Goal: Transaction & Acquisition: Subscribe to service/newsletter

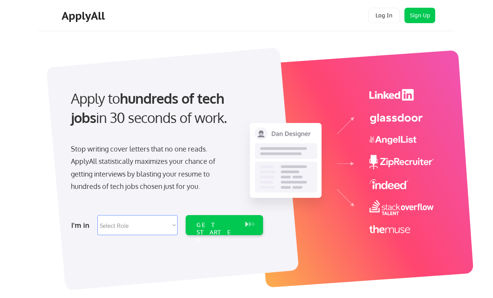
click at [420, 18] on button "Sign Up" at bounding box center [420, 15] width 31 height 15
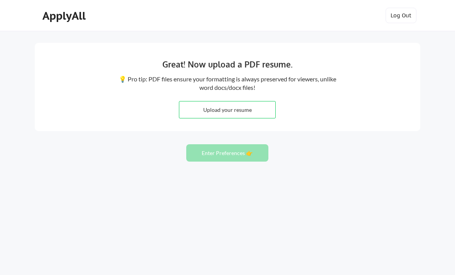
click at [247, 112] on input "file" at bounding box center [227, 109] width 96 height 17
type input "C:\fakepath\Steven Barros Resume 2025.pdf"
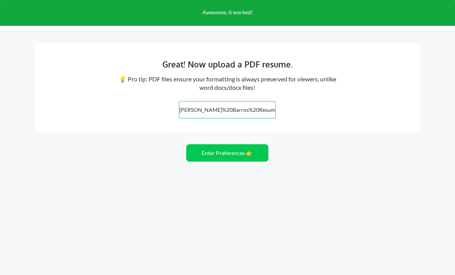
click at [244, 153] on button "Enter Preferences 👉" at bounding box center [227, 152] width 82 height 17
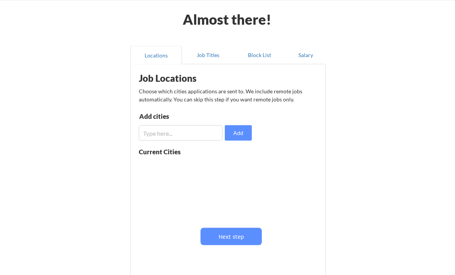
scroll to position [40, 0]
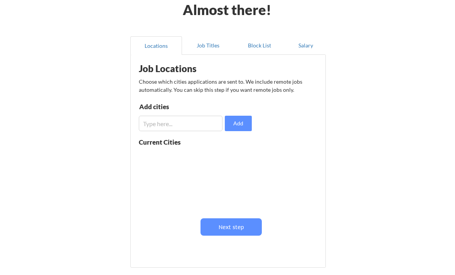
click at [242, 124] on button "Add" at bounding box center [238, 123] width 27 height 15
click at [202, 130] on input "input" at bounding box center [181, 123] width 84 height 15
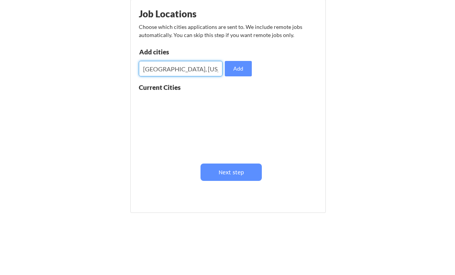
type input "Columbus, ohio"
click at [240, 116] on button "Add" at bounding box center [238, 123] width 27 height 15
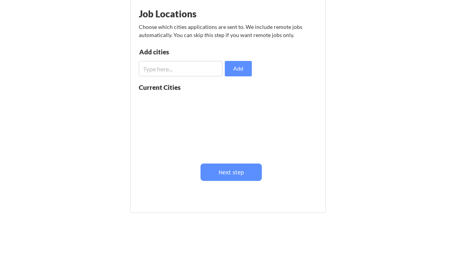
scroll to position [78, 0]
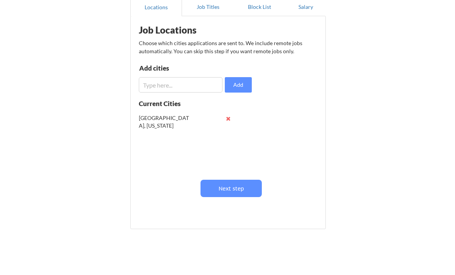
click at [203, 86] on input "input" at bounding box center [181, 84] width 84 height 15
type input "M"
type input "New York, New York"
click at [241, 84] on button "Add" at bounding box center [238, 84] width 27 height 15
click at [210, 87] on input "input" at bounding box center [181, 84] width 84 height 15
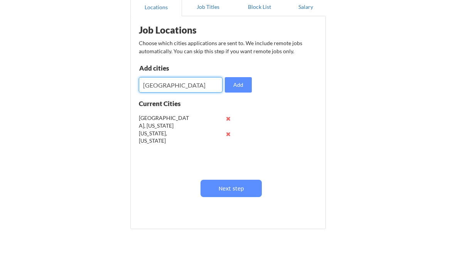
type input "Raleigh"
click at [247, 84] on button "Add" at bounding box center [238, 84] width 27 height 15
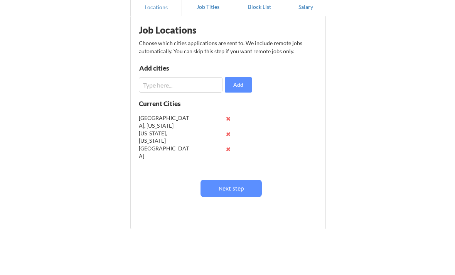
click at [207, 89] on input "input" at bounding box center [181, 84] width 84 height 15
type input "Durham"
click at [245, 86] on button "Add" at bounding box center [238, 84] width 27 height 15
click at [249, 187] on button "Next step" at bounding box center [230, 188] width 61 height 17
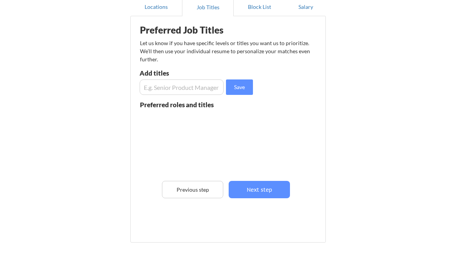
click at [207, 89] on input "input" at bounding box center [182, 86] width 84 height 15
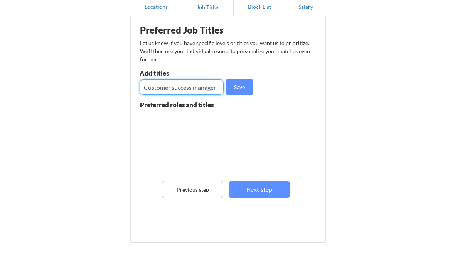
type input "Customer success manager"
click at [238, 90] on button "Save" at bounding box center [239, 86] width 27 height 15
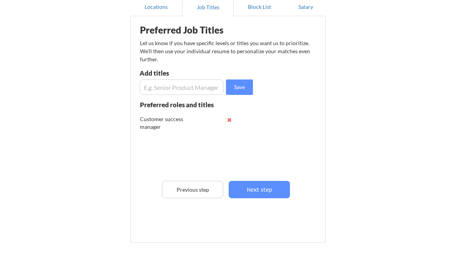
click at [212, 86] on input "input" at bounding box center [182, 86] width 84 height 15
type input "Client succes"
click at [241, 87] on button "Save" at bounding box center [239, 86] width 27 height 15
click at [277, 189] on button "Next step" at bounding box center [259, 189] width 61 height 17
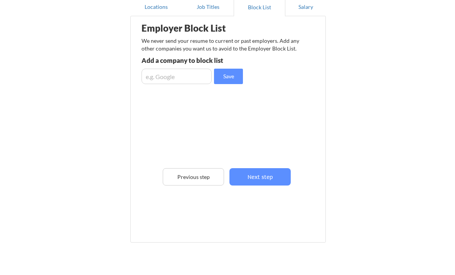
click at [274, 178] on button "Next step" at bounding box center [259, 176] width 61 height 17
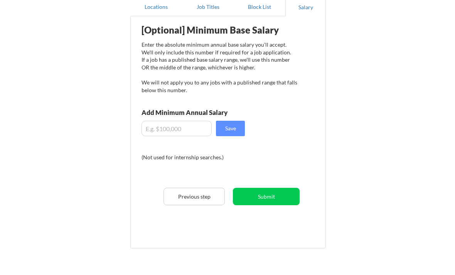
click at [152, 131] on input "input" at bounding box center [176, 128] width 70 height 15
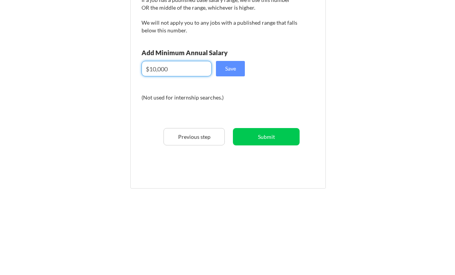
type input "$100,000"
click at [226, 121] on button "Save" at bounding box center [230, 128] width 29 height 15
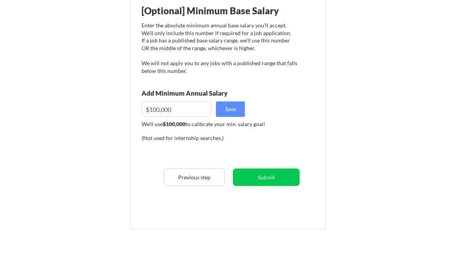
click at [281, 177] on button "Submit" at bounding box center [266, 176] width 67 height 17
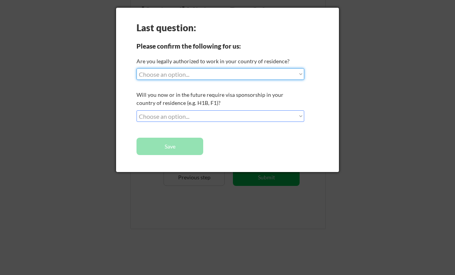
click at [302, 74] on select "Choose an option... Yes, I am a US Citizen Yes, I am a Canadian Citizen Yes, I …" at bounding box center [220, 74] width 168 height 12
select select ""yes__i_am_a_us_citizen""
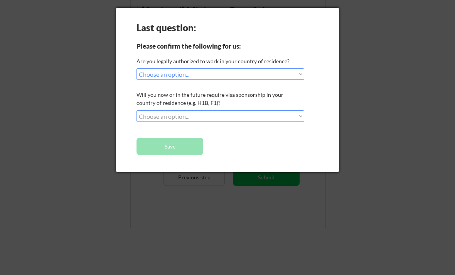
click at [295, 118] on select "Choose an option... No, I will not need sponsorship Yes, I will need sponsorship" at bounding box center [220, 116] width 168 height 12
select select ""no__i_will_not_need_sponsorship""
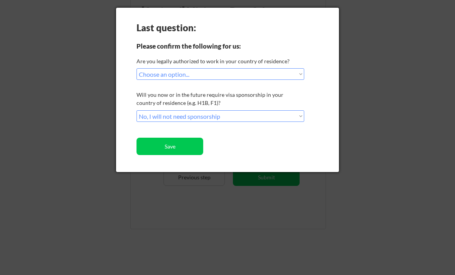
click at [188, 147] on button "Save" at bounding box center [169, 146] width 67 height 17
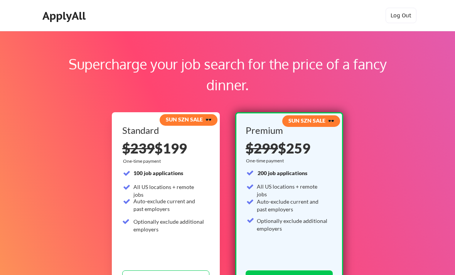
click at [53, 16] on div "ApplyAll" at bounding box center [64, 15] width 45 height 13
click at [59, 18] on div "ApplyAll" at bounding box center [64, 15] width 45 height 13
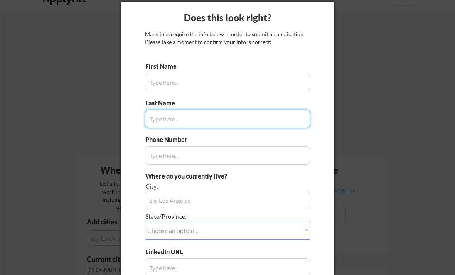
scroll to position [20, 0]
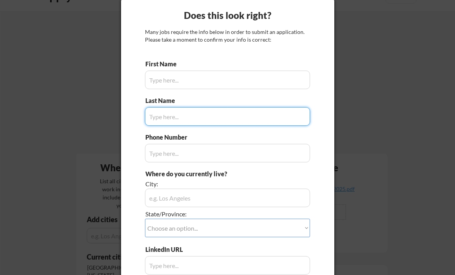
click at [235, 85] on input "input" at bounding box center [227, 80] width 165 height 19
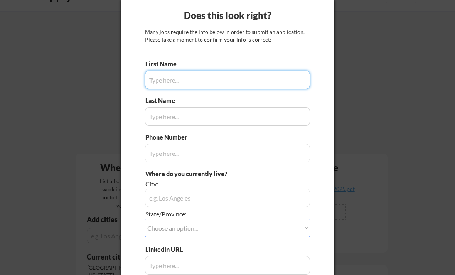
type input "Steven"
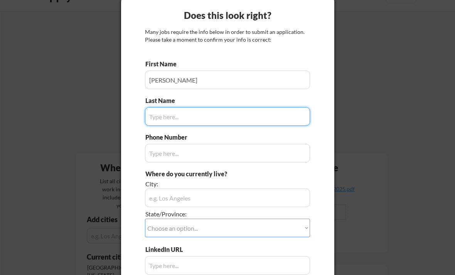
click at [237, 116] on input "input" at bounding box center [227, 116] width 165 height 19
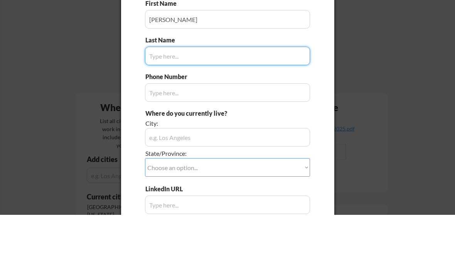
type input "Barros"
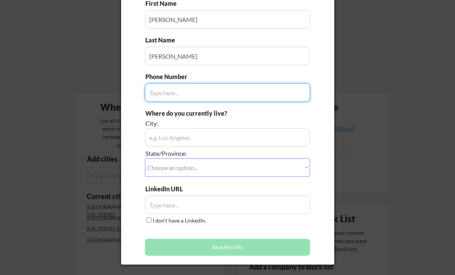
click at [261, 91] on input "input" at bounding box center [227, 92] width 165 height 19
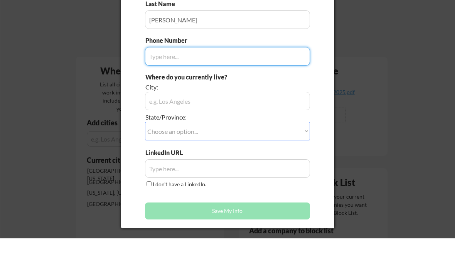
type input "7405254729"
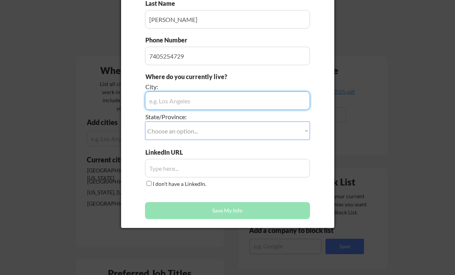
click at [269, 102] on input "input" at bounding box center [227, 100] width 165 height 19
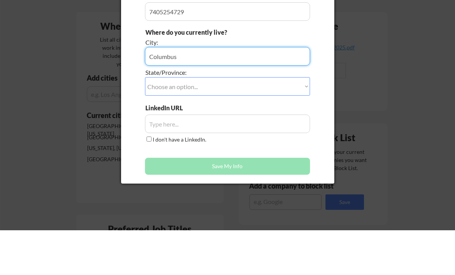
type input "Columbus"
click at [260, 122] on select "Choose an option... Other/Not Applicable Alabama Alaska Alberta Arizona Arkansa…" at bounding box center [227, 131] width 165 height 19
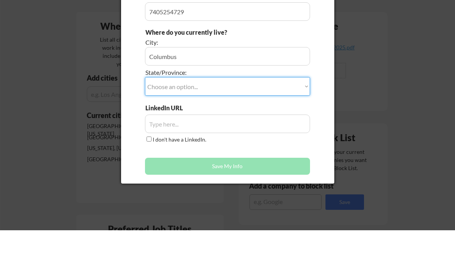
scroll to position [192, 0]
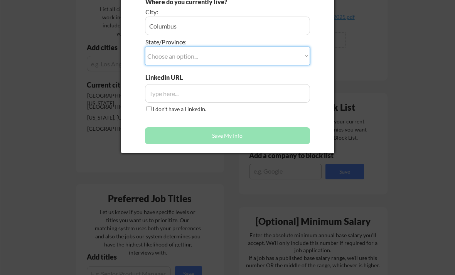
select select ""Ohio""
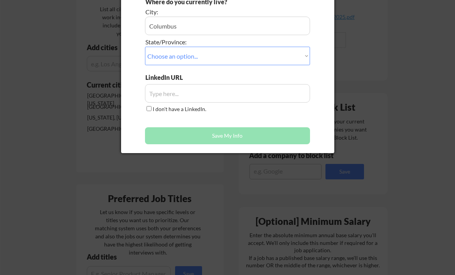
click at [215, 97] on input "input" at bounding box center [227, 93] width 165 height 19
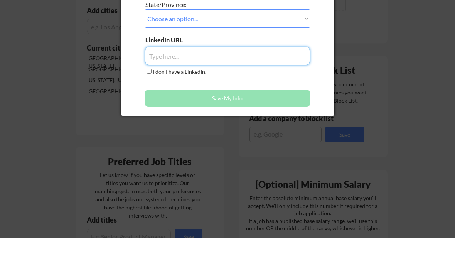
click at [219, 84] on input "input" at bounding box center [227, 93] width 165 height 19
paste input "https://www.linkedin.com/in/steven-barros-15557844/"
type input "https://www.linkedin.com/in/steven-barros-15557844/"
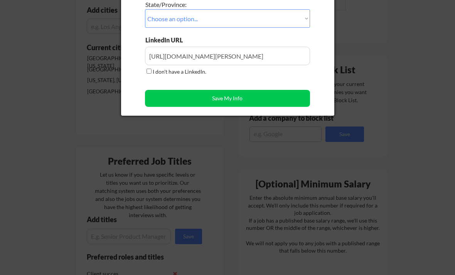
click at [279, 98] on button "Save My Info" at bounding box center [227, 98] width 165 height 17
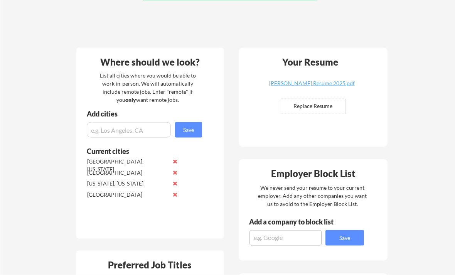
scroll to position [0, 0]
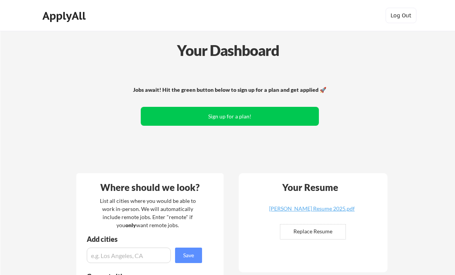
click at [253, 116] on button "Sign up for a plan!" at bounding box center [230, 116] width 178 height 19
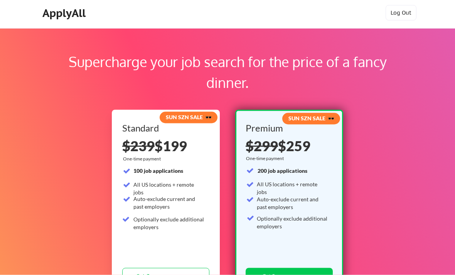
scroll to position [47, 0]
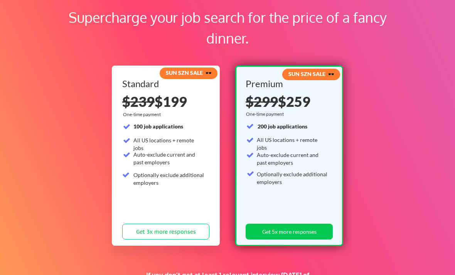
click at [138, 231] on button "Get 3x more responses" at bounding box center [165, 232] width 87 height 16
